Goal: Task Accomplishment & Management: Manage account settings

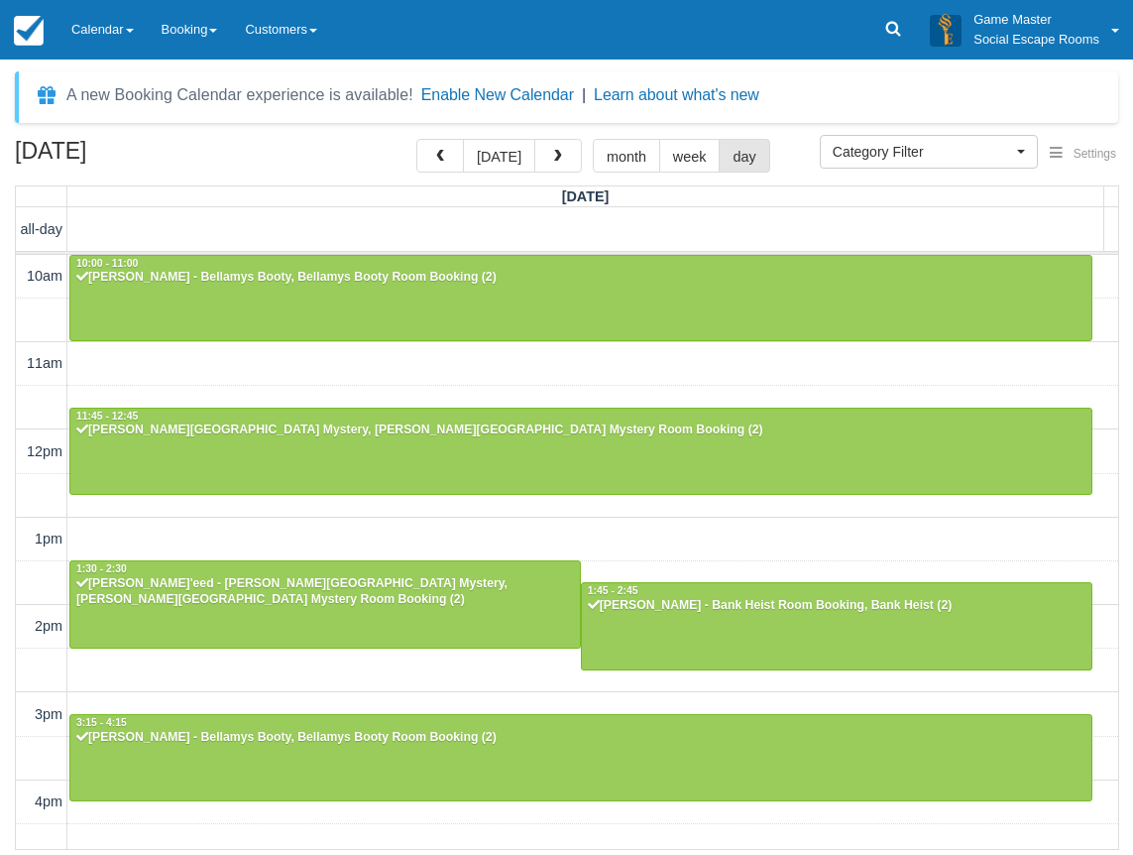
select select
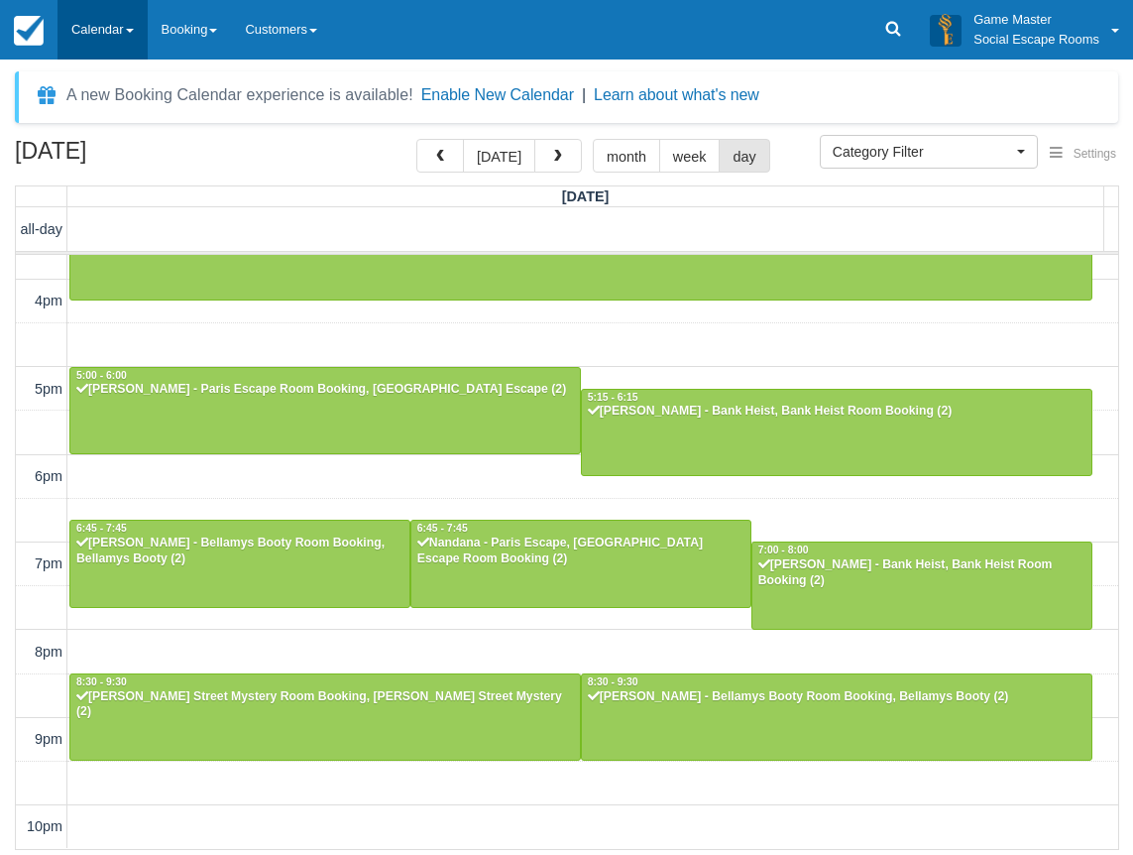
click at [104, 32] on link "Calendar" at bounding box center [103, 29] width 90 height 59
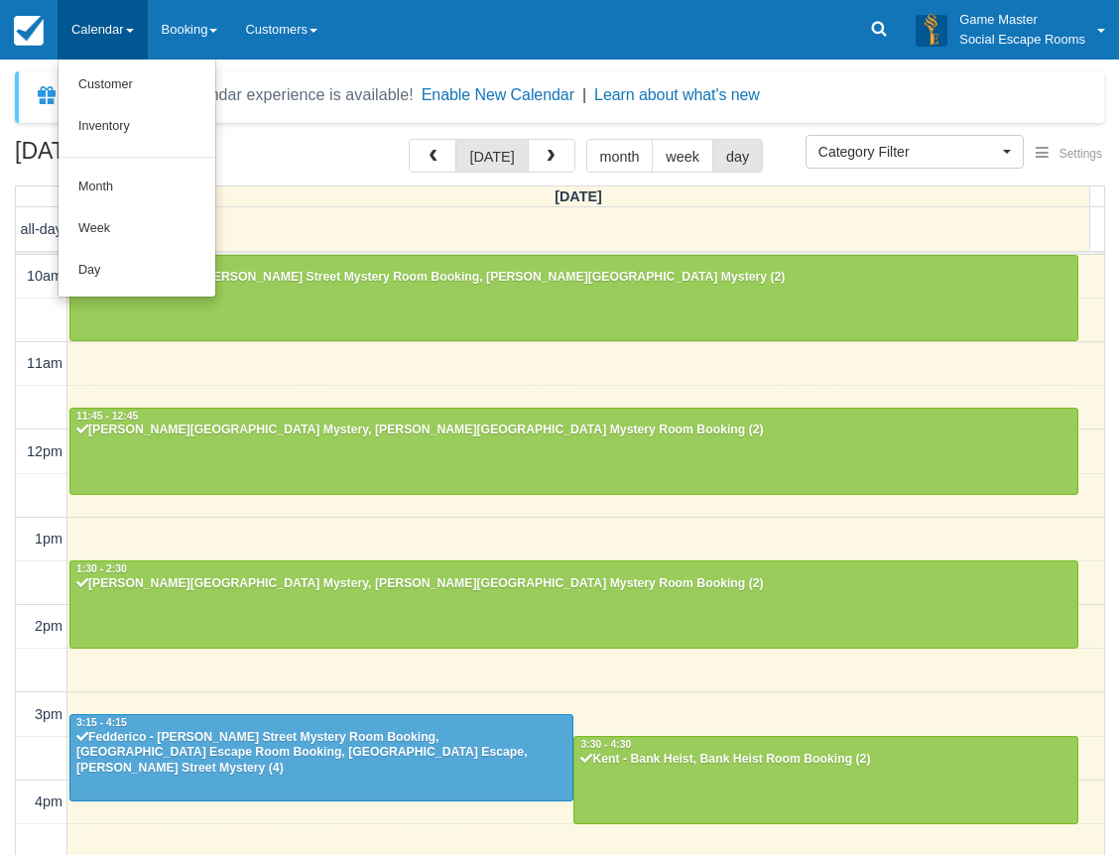
select select
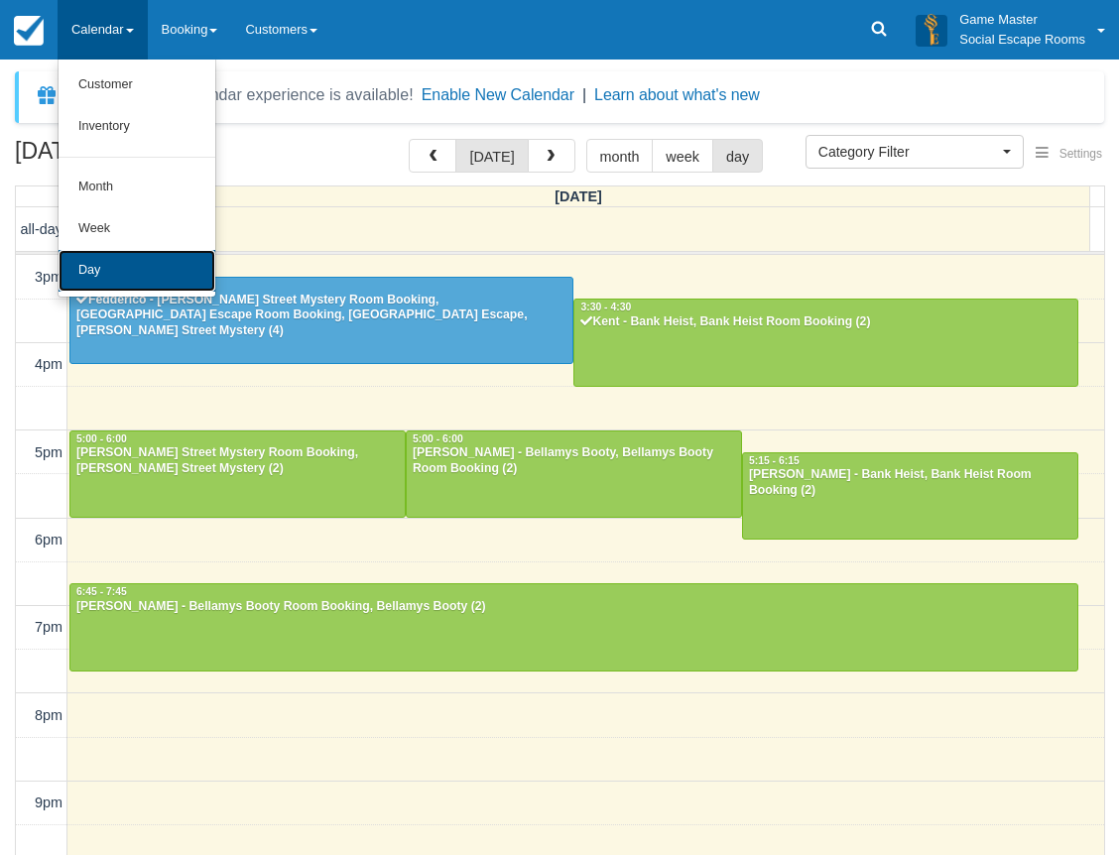
click at [122, 265] on link "Day" at bounding box center [137, 271] width 157 height 42
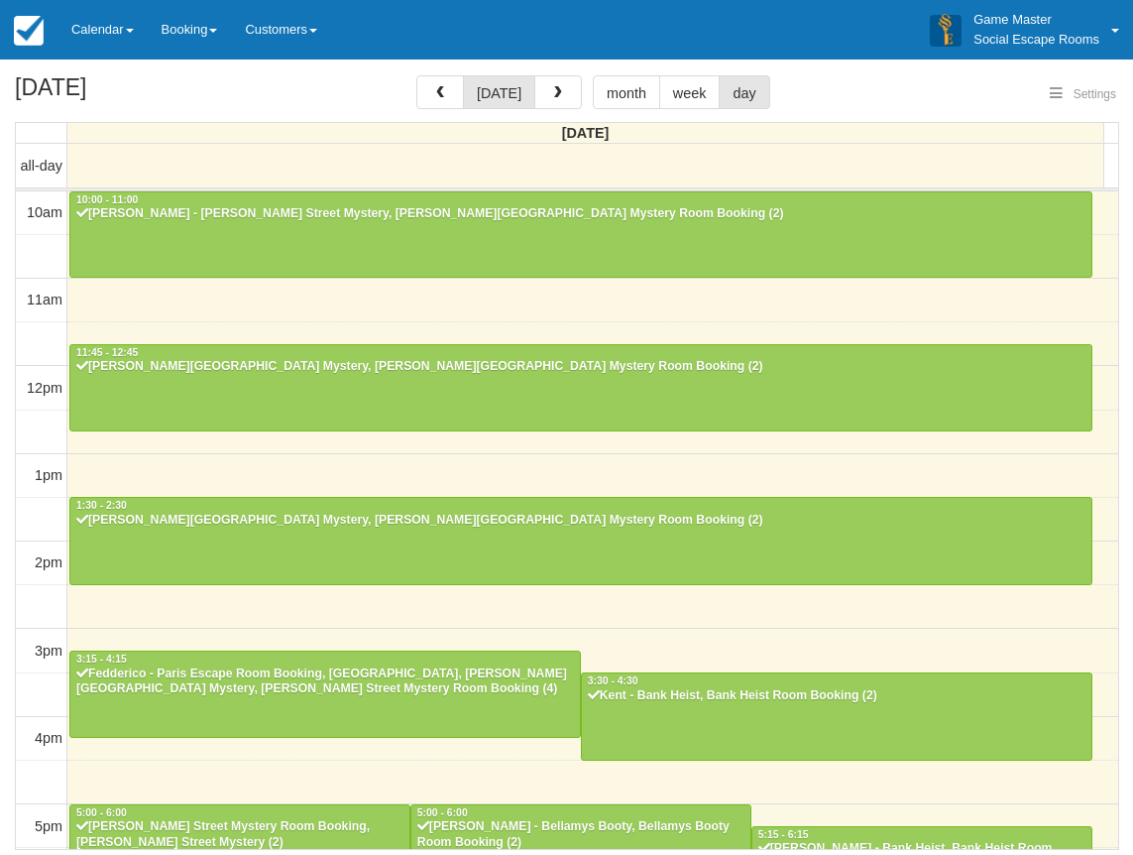
select select
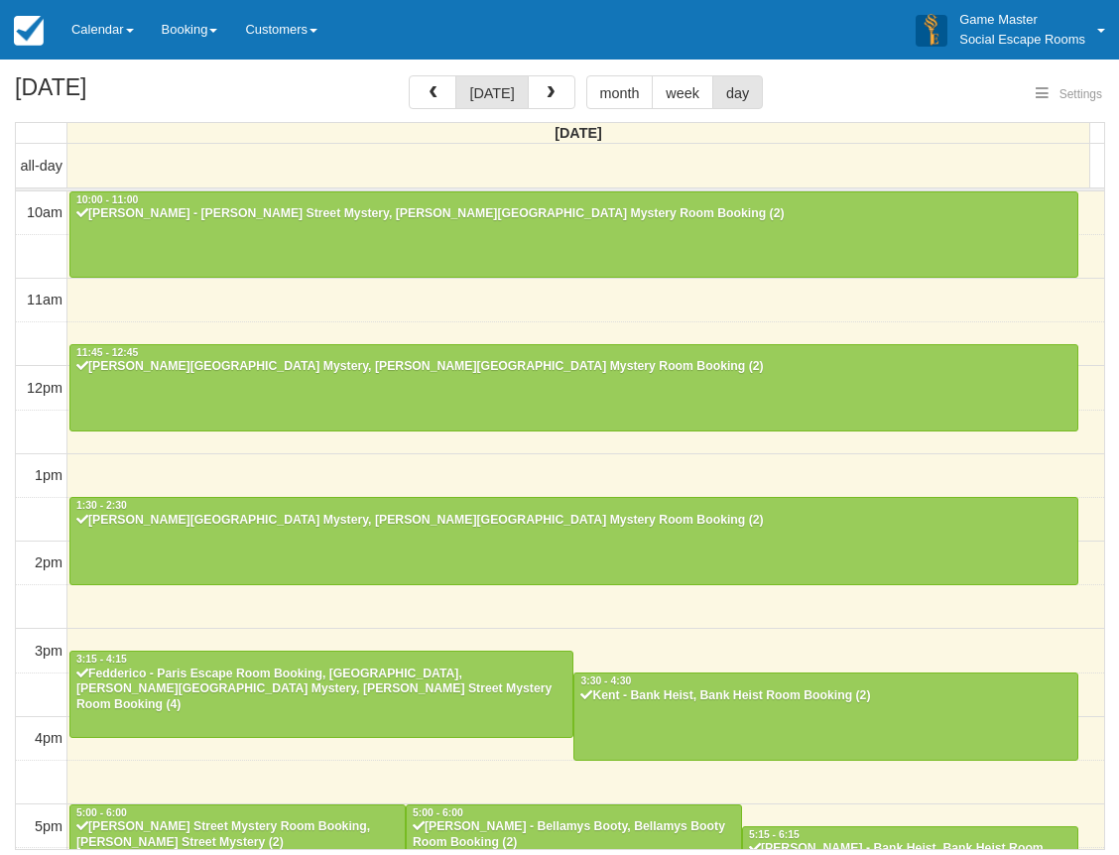
scroll to position [437, 0]
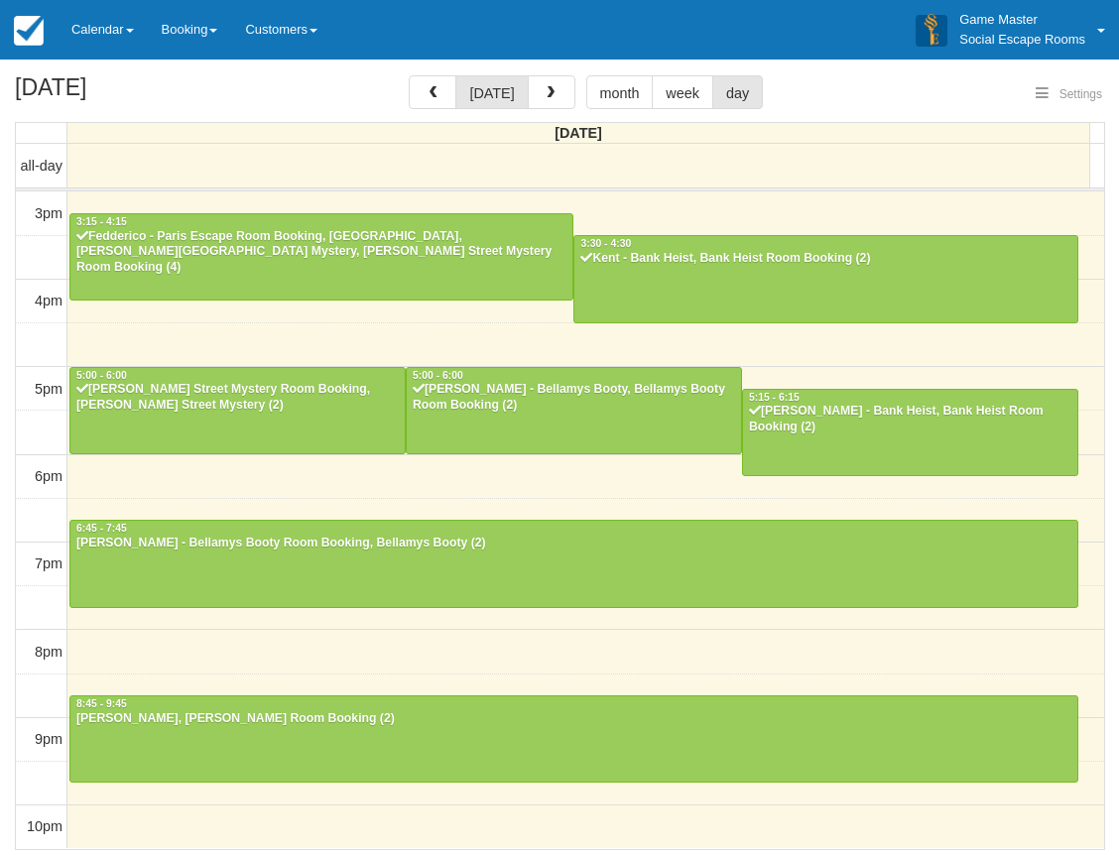
select select
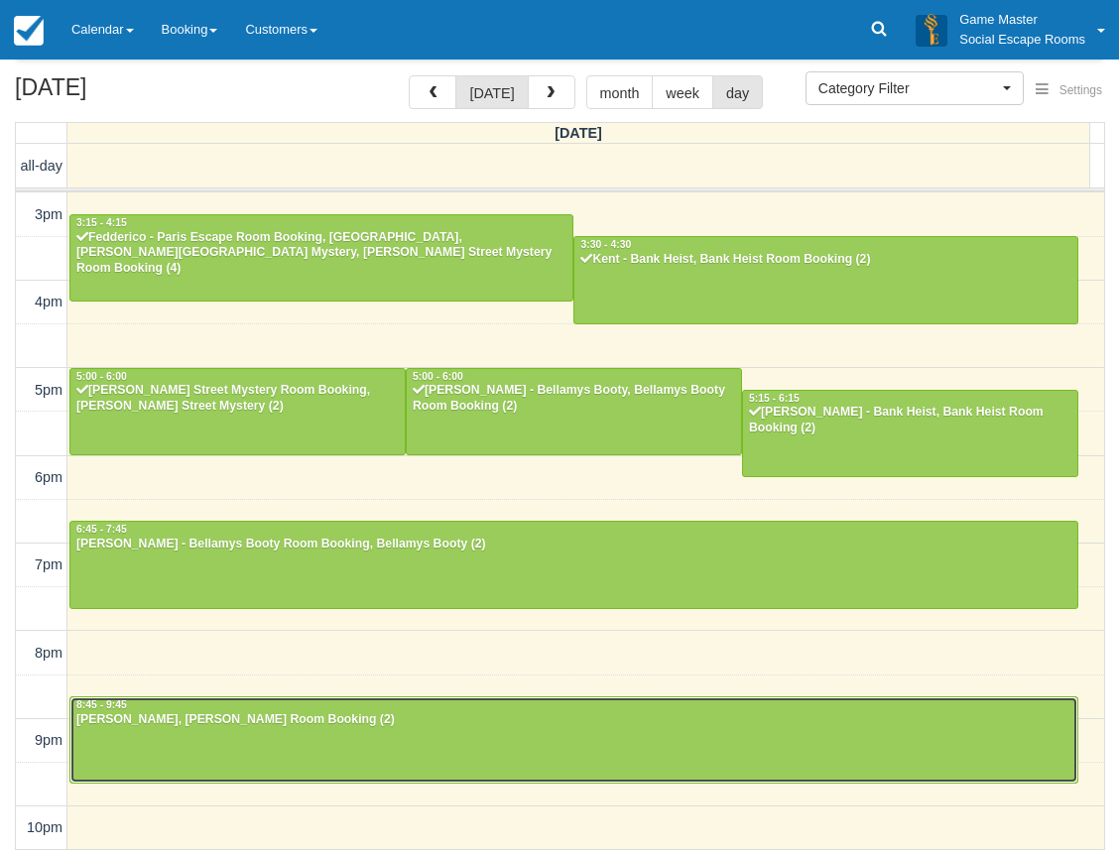
click at [249, 661] on div "10am 11am 12pm 1pm 2pm 3pm 4pm 5pm 6pm 7pm 8pm 9pm 10pm 10:00 - 11:00 Daniel Ng…" at bounding box center [560, 302] width 1088 height 1095
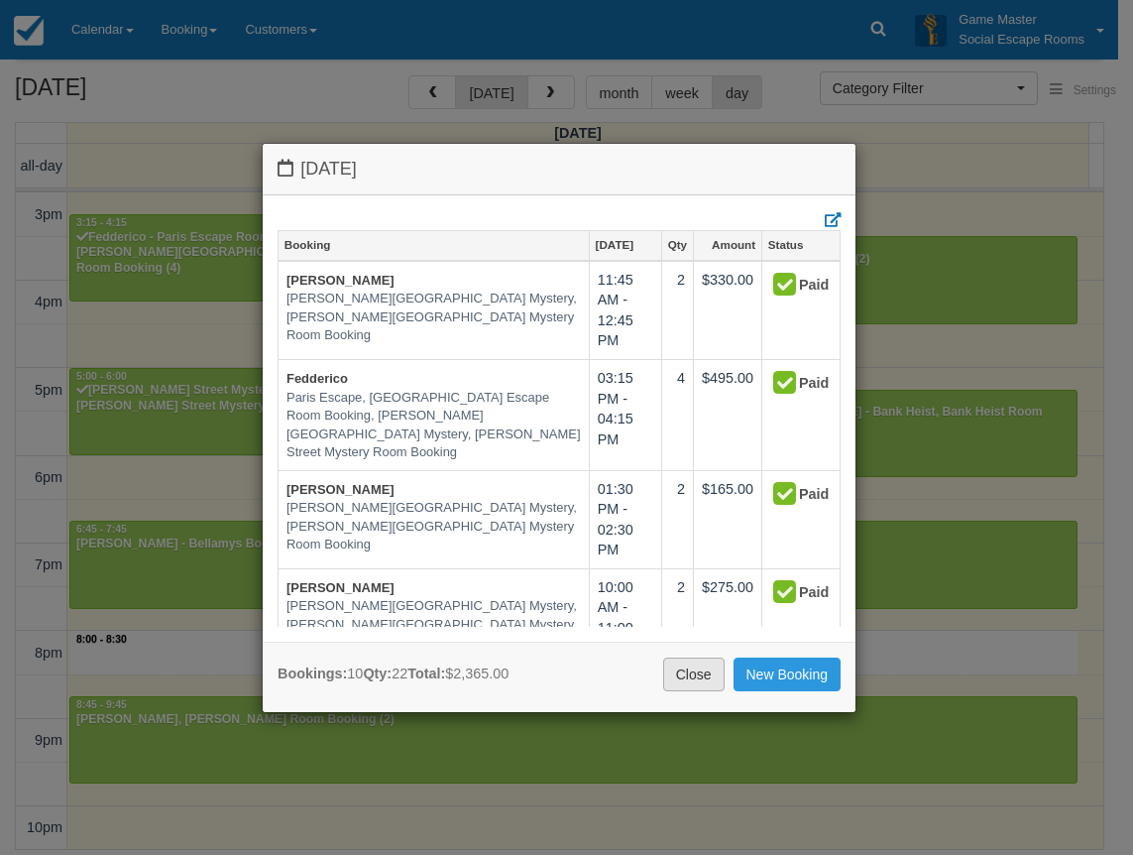
click at [667, 682] on link "Close" at bounding box center [693, 674] width 61 height 34
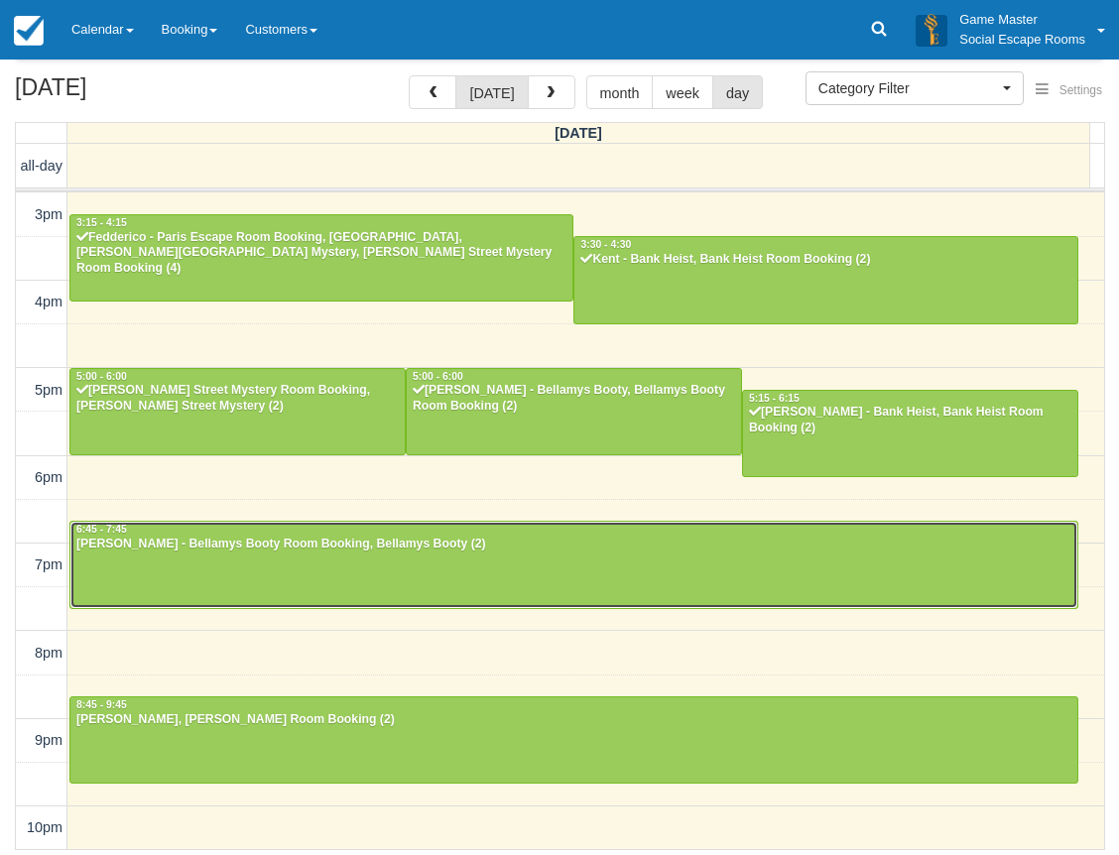
click at [141, 558] on div at bounding box center [573, 564] width 1007 height 85
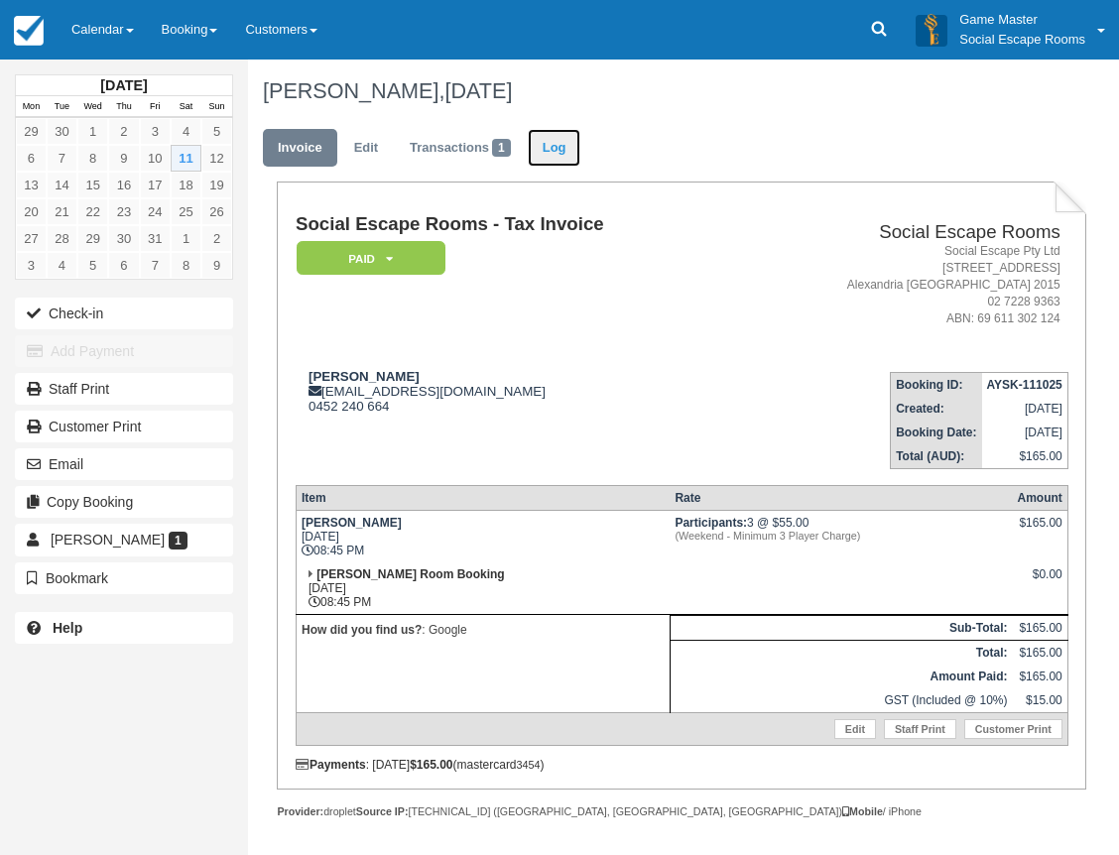
click at [544, 152] on link "Log" at bounding box center [555, 148] width 54 height 39
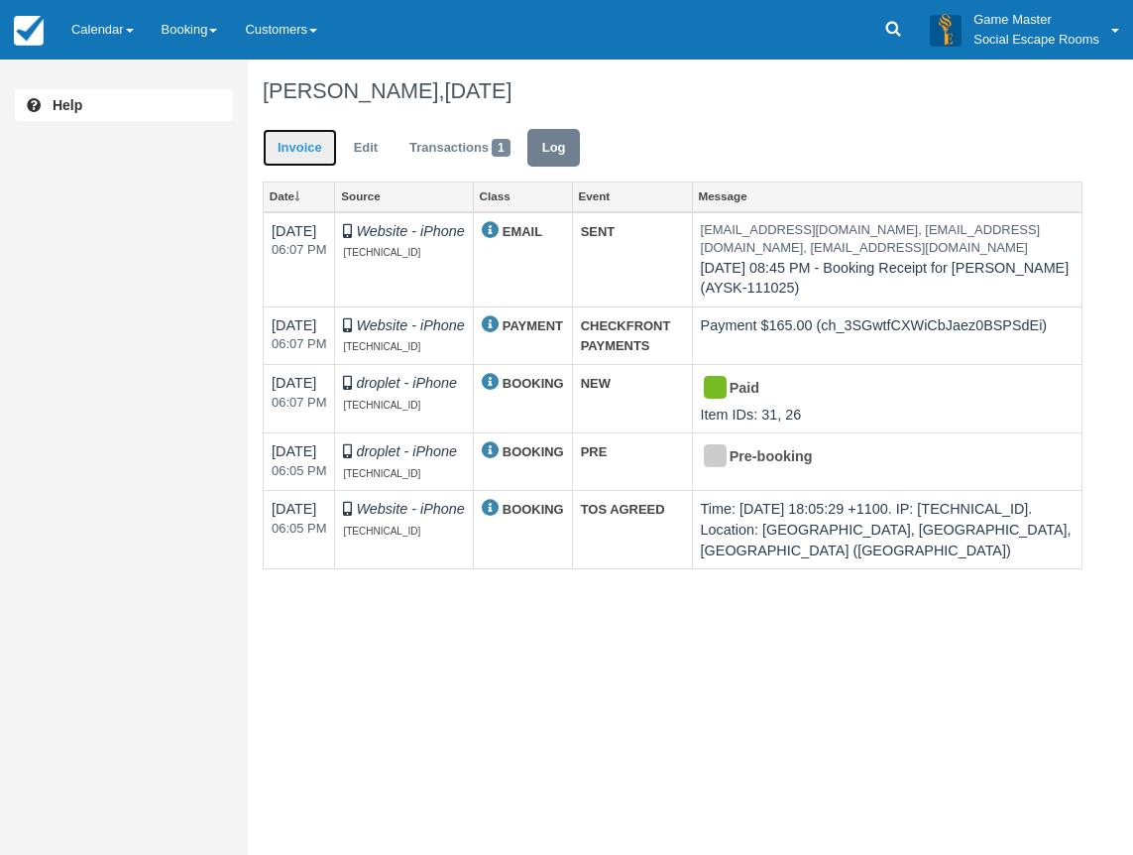
click at [303, 153] on link "Invoice" at bounding box center [300, 148] width 74 height 39
